Goal: Navigation & Orientation: Find specific page/section

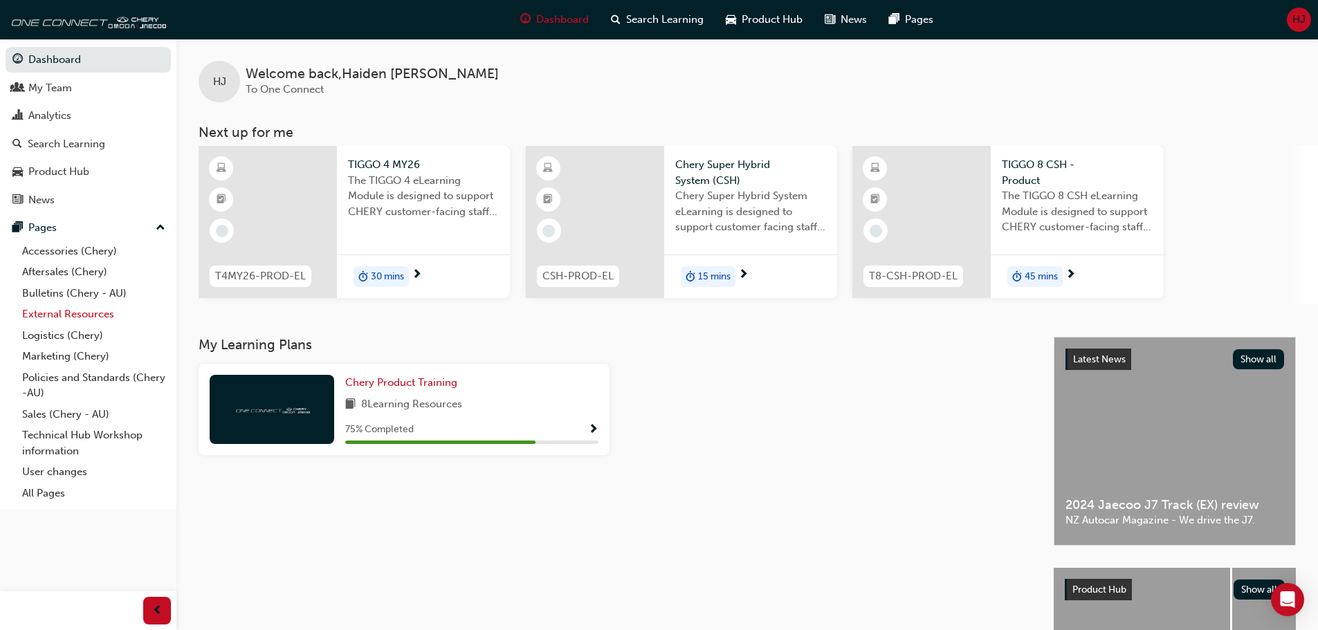
click at [75, 321] on link "External Resources" at bounding box center [94, 314] width 154 height 21
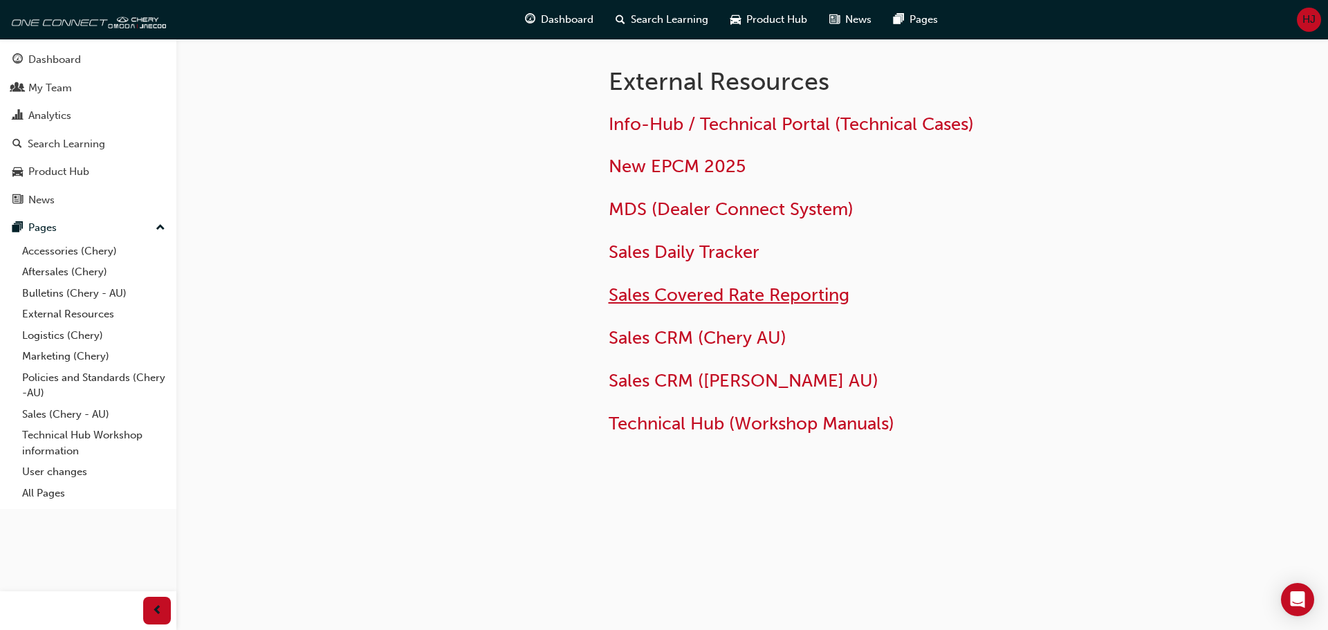
click at [655, 289] on span "Sales Covered Rate Reporting" at bounding box center [729, 294] width 241 height 21
click at [717, 252] on span "Sales Daily Tracker" at bounding box center [684, 251] width 151 height 21
